Goal: Task Accomplishment & Management: Use online tool/utility

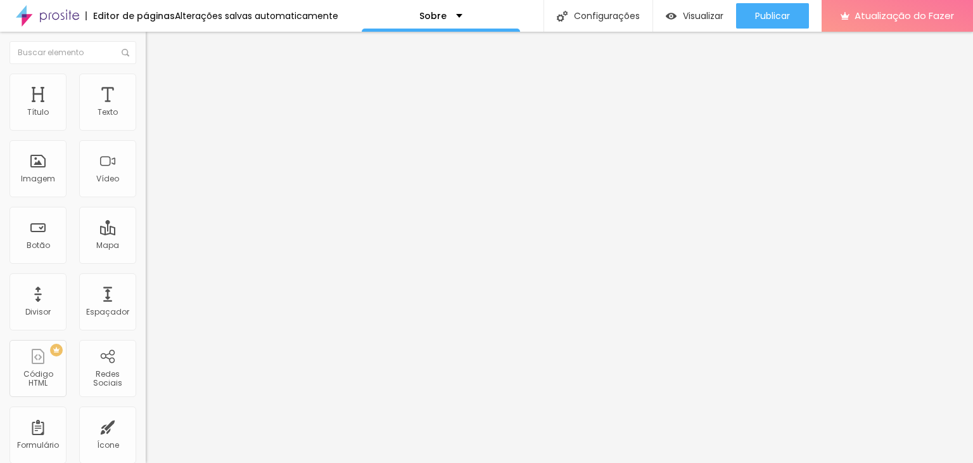
click at [153, 109] on font "Trocar imagem" at bounding box center [183, 103] width 61 height 11
click at [146, 254] on font "Facebook" at bounding box center [165, 259] width 38 height 11
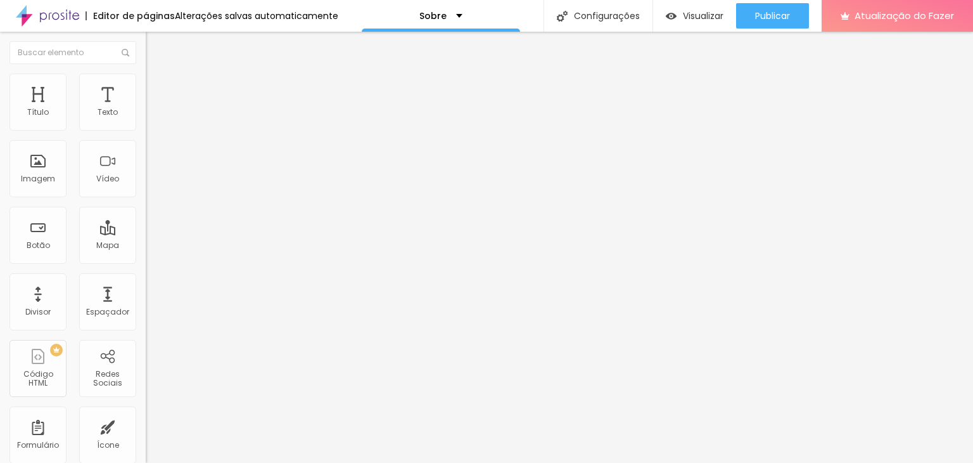
click at [146, 431] on input "https://" at bounding box center [222, 437] width 152 height 13
paste input "[URL][DOMAIN_NAME]"
click at [146, 431] on input "https://[URL][DOMAIN_NAME]" at bounding box center [222, 437] width 152 height 13
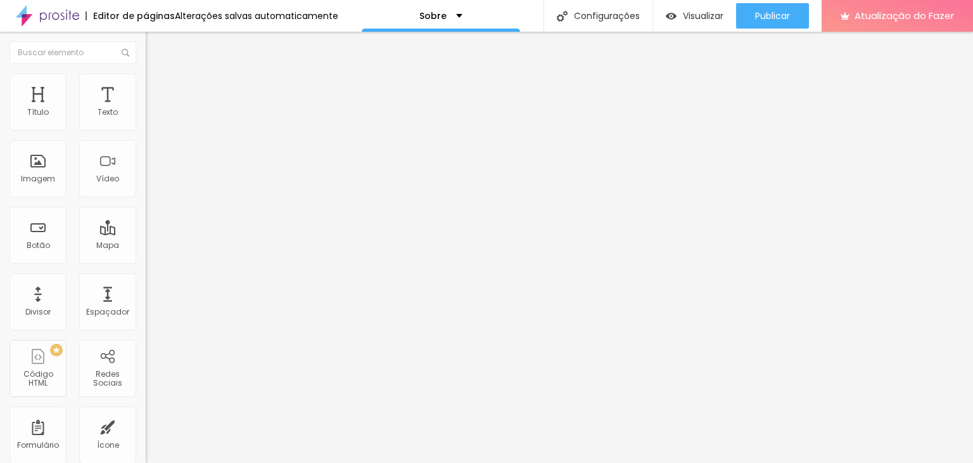
type input "https://[URL][DOMAIN_NAME]"
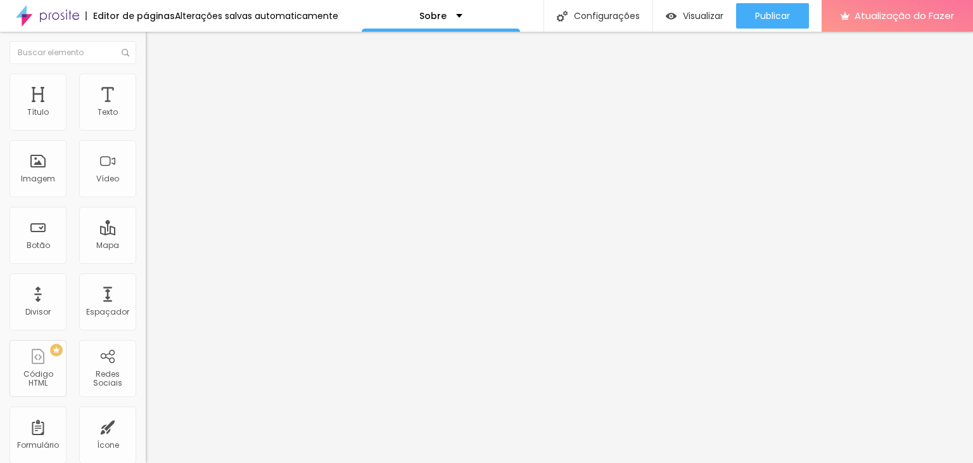
paste input "[URL][DOMAIN_NAME]"
type input "https://[URL][DOMAIN_NAME]"
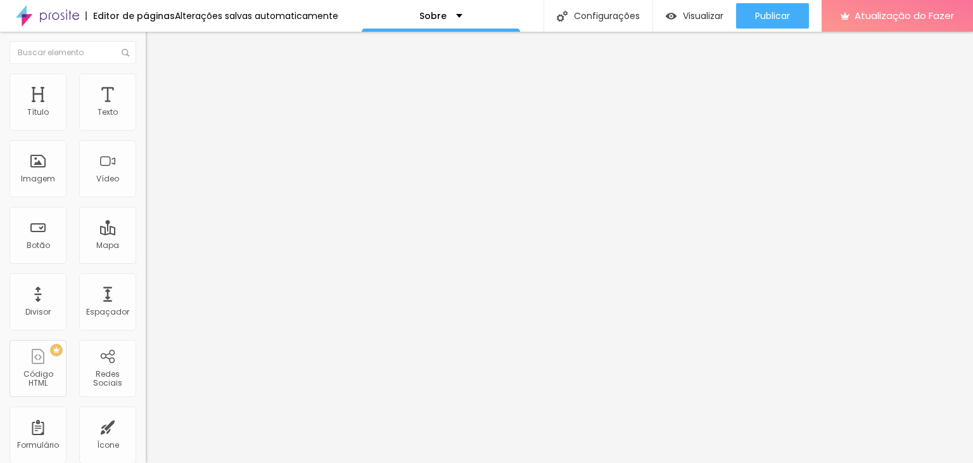
click at [146, 362] on div "Editar nulo Conteúdo Estilo Avançado Facebook Rede social Facebook Endereço URL…" at bounding box center [219, 247] width 146 height 431
click at [146, 333] on div "Editar nulo Conteúdo Estilo Avançado Facebook Rede social Facebook Endereço URL…" at bounding box center [219, 247] width 146 height 431
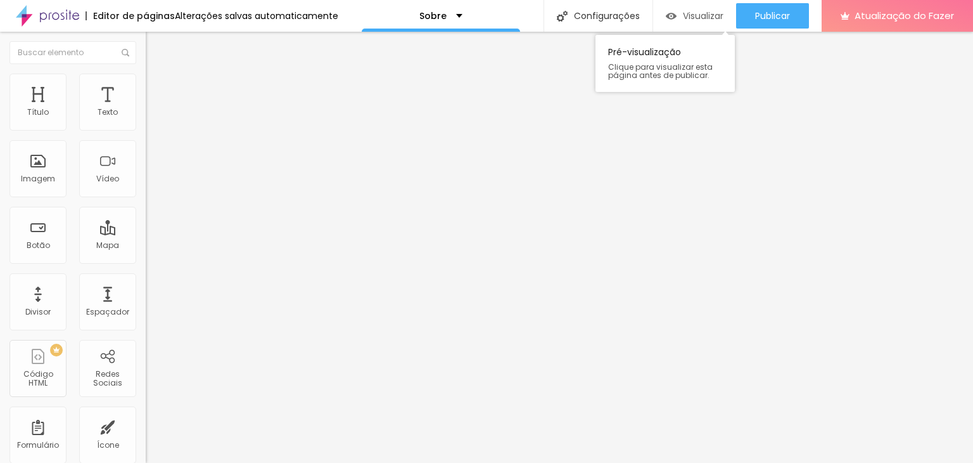
click at [696, 17] on font "Visualizar" at bounding box center [703, 16] width 41 height 13
click at [146, 254] on font "Facebook" at bounding box center [165, 259] width 38 height 11
click at [146, 431] on input "https://[URL][DOMAIN_NAME]" at bounding box center [222, 437] width 152 height 13
type input "[URL][DOMAIN_NAME]"
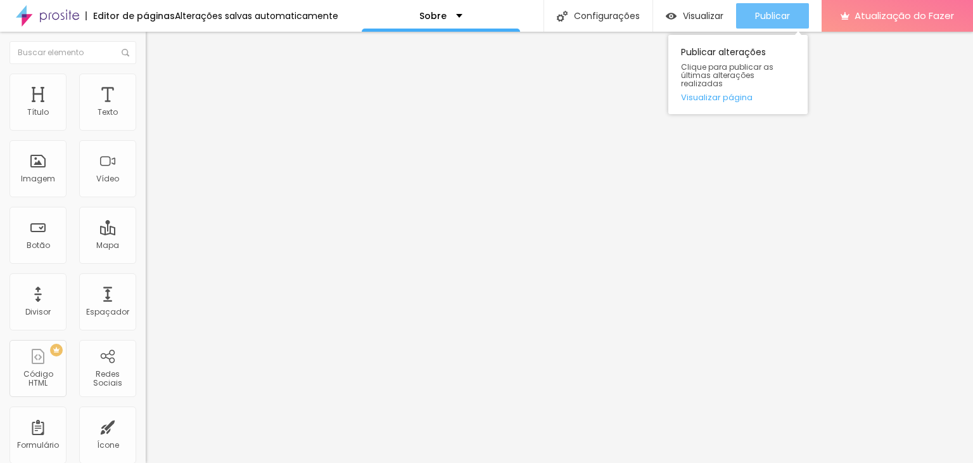
type input "[URL][DOMAIN_NAME]"
click at [778, 15] on font "Publicar" at bounding box center [772, 16] width 35 height 13
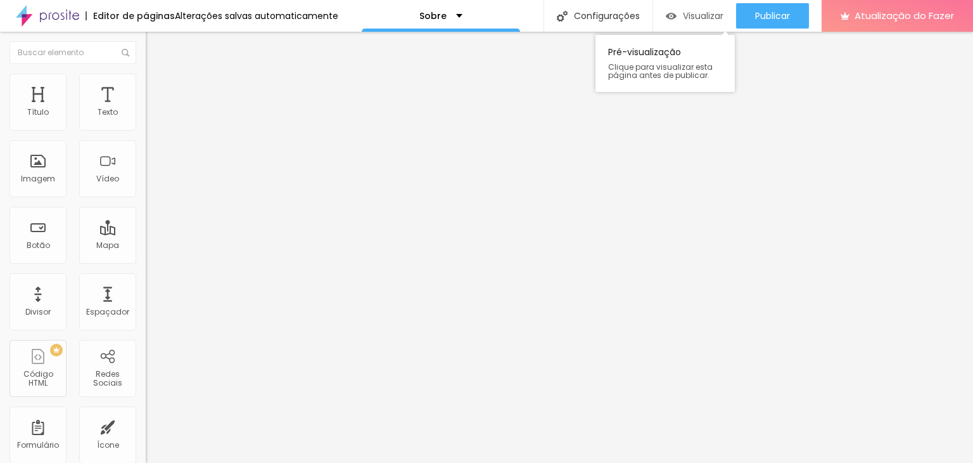
click at [708, 6] on div "Visualizar" at bounding box center [695, 15] width 58 height 25
click at [155, 48] on img "button" at bounding box center [160, 46] width 10 height 10
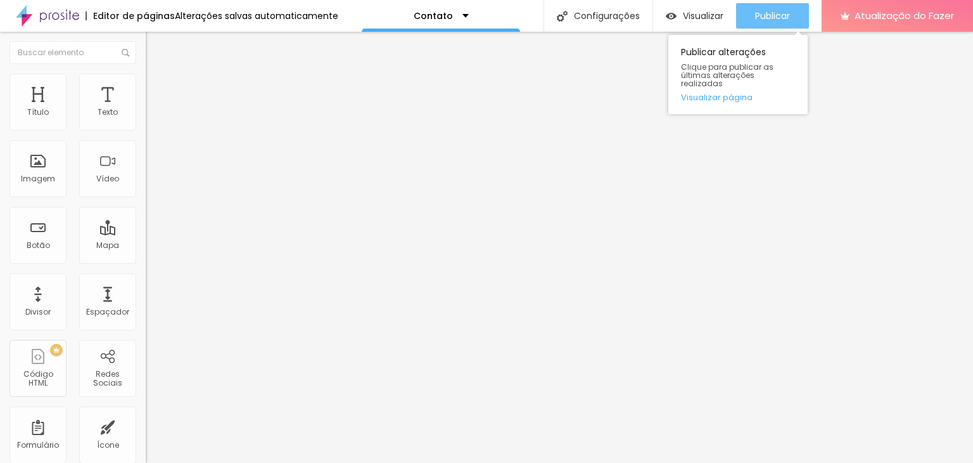
click at [796, 8] on button "Publicar" at bounding box center [772, 15] width 73 height 25
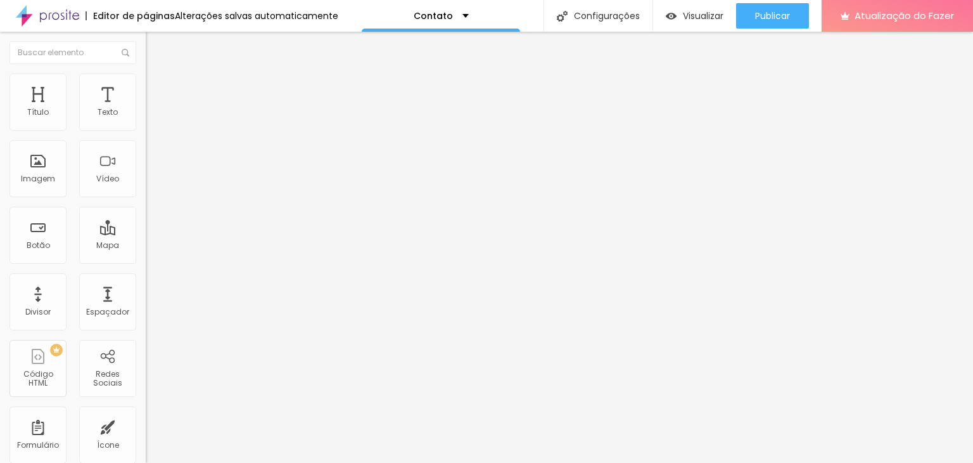
click at [146, 119] on input "Alboom [GEOGRAPHIC_DATA]" at bounding box center [222, 112] width 152 height 13
paste input "venida 18 com [STREET_ADDRESS]."
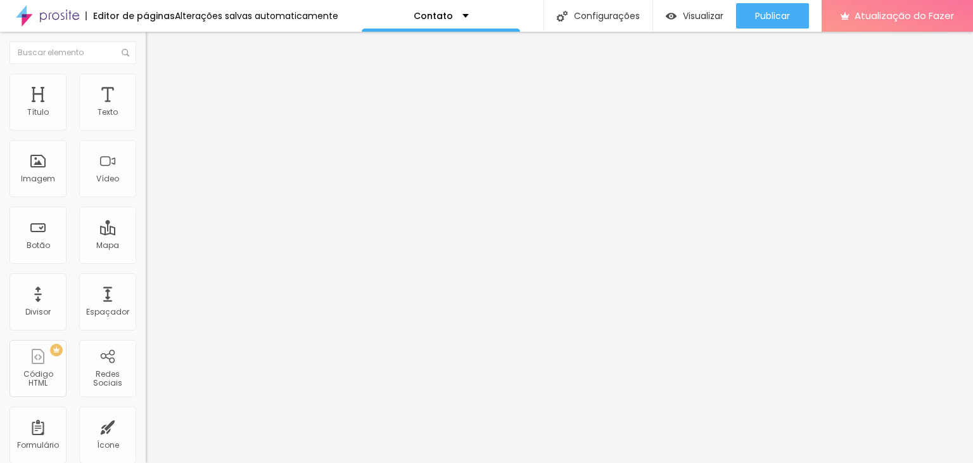
click at [146, 119] on input "Avenida 18 com av. 33, nº 2532, Setor Sul, Ituiutaba/MG." at bounding box center [222, 112] width 152 height 13
type input "Avenida 18 ituiutaba"
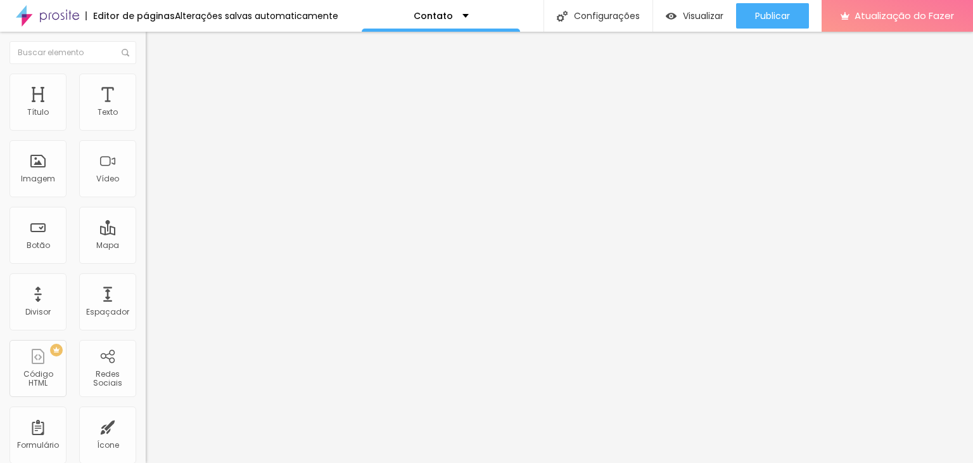
paste input "Avenida 18 com av. 33, nº 2532, Setor Sul, Ituiutaba/MG."
click at [146, 119] on input "Avenida 18 com av. 33, nº 2532, Setor Sul, Ituiutaba/MG." at bounding box center [222, 112] width 152 height 13
type input "Avenida 18 com av. 33, nº 2532,Ituiutaba/MG."
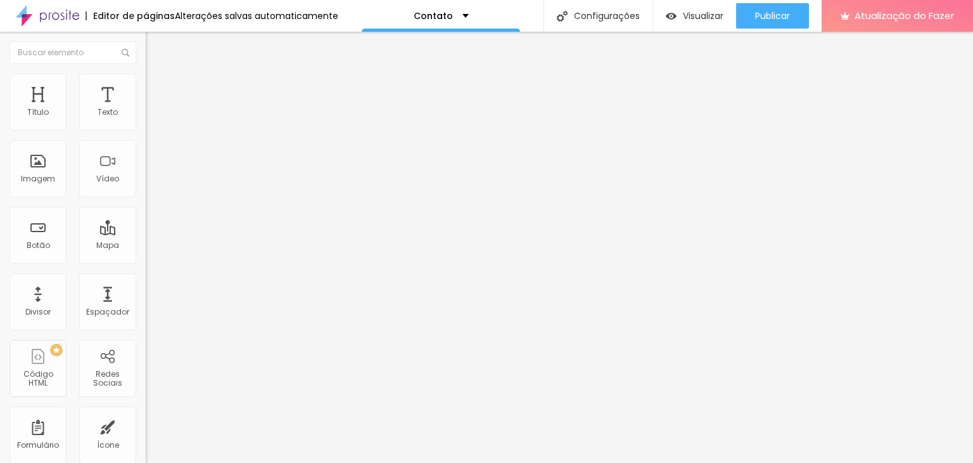
click at [146, 119] on input "Avenida 18 com av. 33, nº 2532,Ituiutaba/MG." at bounding box center [222, 112] width 152 height 13
click at [146, 79] on img at bounding box center [151, 78] width 11 height 11
click at [157, 91] on font "Avançado" at bounding box center [178, 94] width 42 height 11
click at [146, 72] on img at bounding box center [151, 66] width 11 height 11
click at [146, 119] on input "Avenida 18 com av. 33, nº 2532,Ituiutaba/MG." at bounding box center [222, 112] width 152 height 13
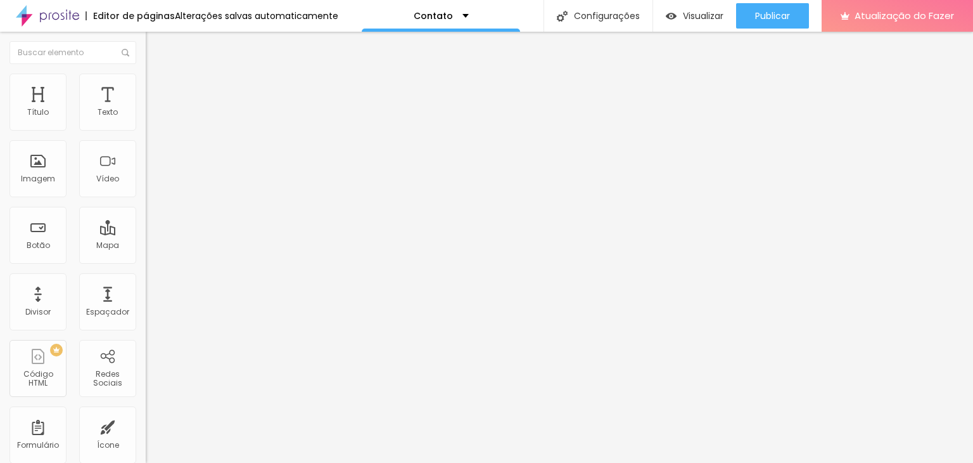
click at [146, 119] on input "Avenida 18 com av. 33, nº 2532,Ituiutaba/MG." at bounding box center [222, 112] width 152 height 13
paste input "R. Dezoito, 2532"
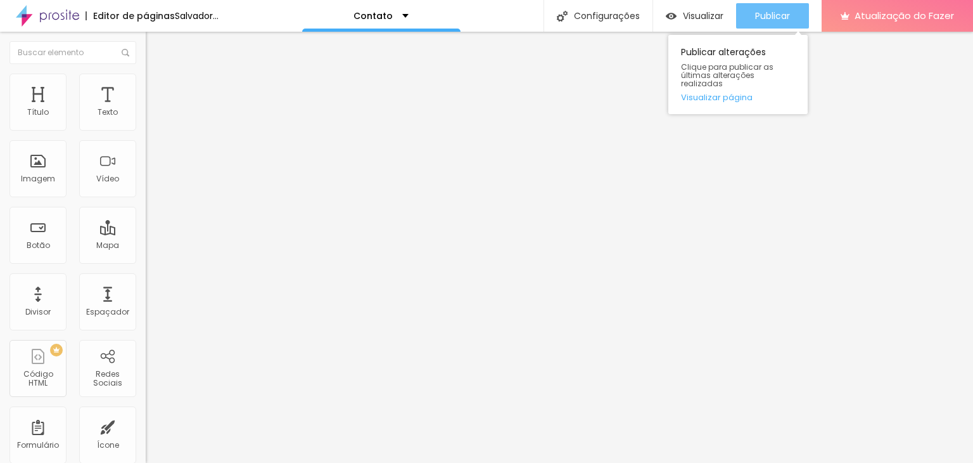
type input "R. Dezoito, 2532"
click at [744, 9] on button "Publicar" at bounding box center [772, 15] width 73 height 25
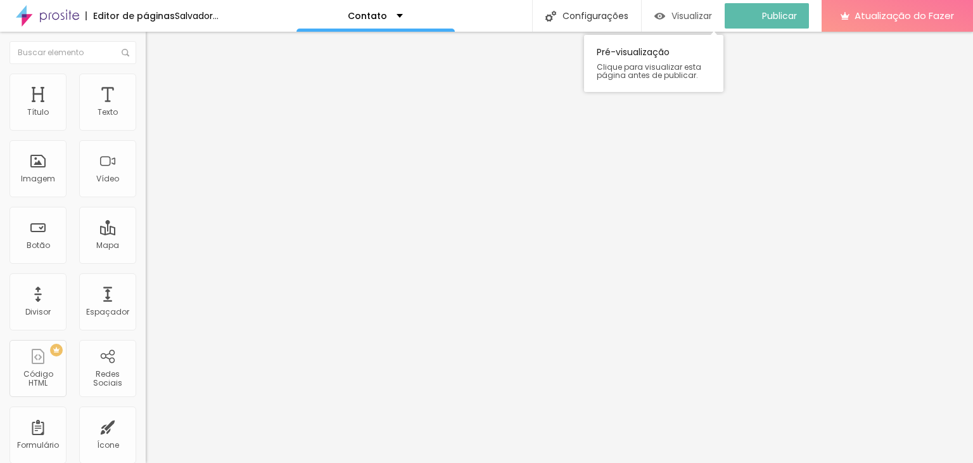
click at [697, 13] on font "Visualizar" at bounding box center [692, 16] width 41 height 13
click at [697, 16] on font "Visualizar" at bounding box center [703, 16] width 41 height 13
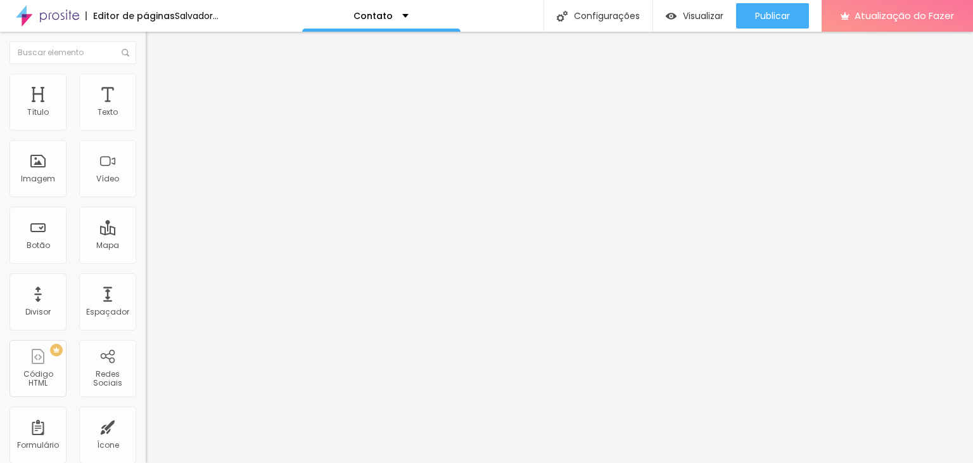
click at [155, 43] on img "button" at bounding box center [160, 46] width 10 height 10
click at [99, 253] on div "Mapa" at bounding box center [107, 235] width 57 height 57
click at [98, 241] on font "Mapa" at bounding box center [107, 245] width 23 height 11
click at [409, 11] on div "Contato" at bounding box center [381, 15] width 55 height 9
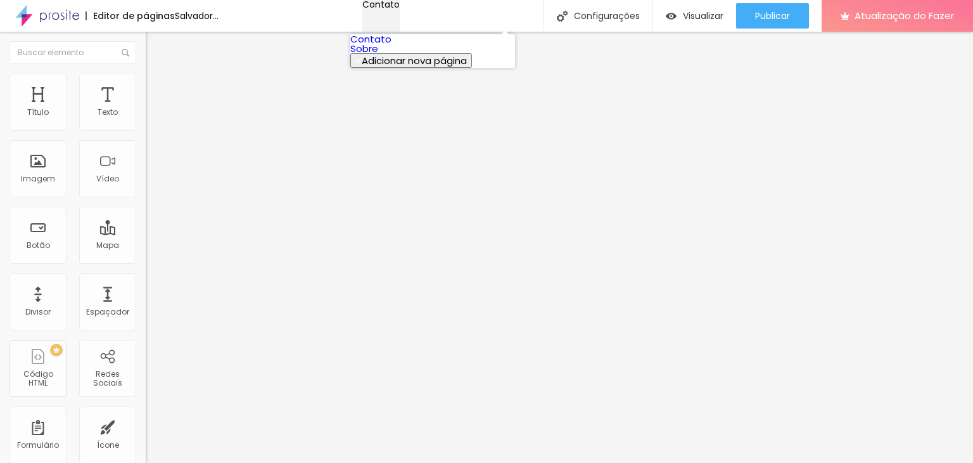
click at [400, 9] on div "Contato" at bounding box center [380, 4] width 37 height 9
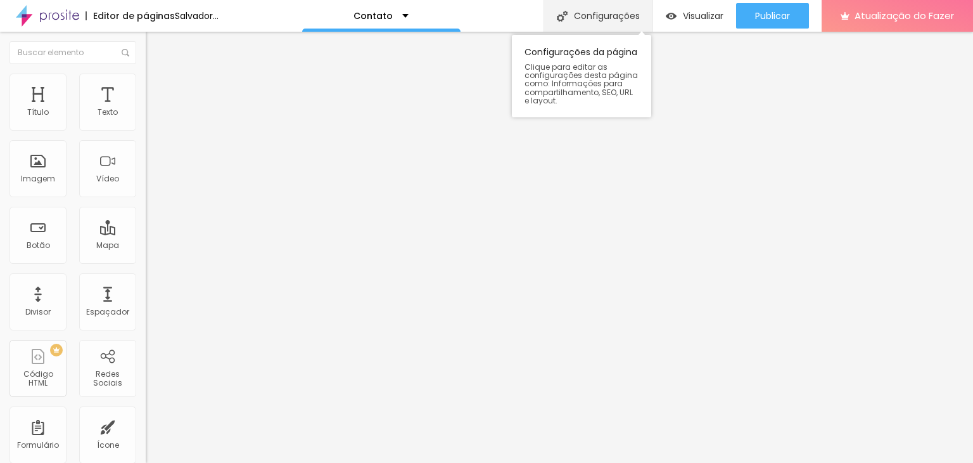
click at [605, 13] on font "Configurações" at bounding box center [607, 16] width 66 height 13
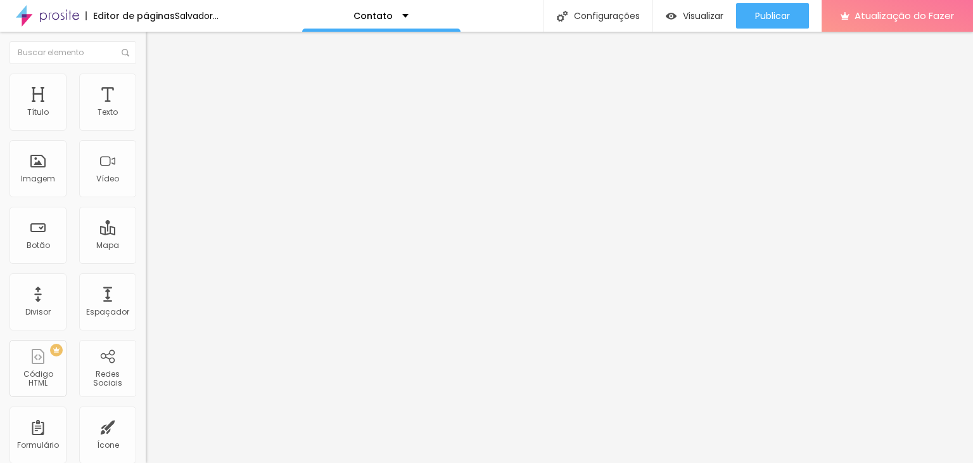
click at [694, 7] on div "Visualizar" at bounding box center [695, 15] width 58 height 25
